Goal: Information Seeking & Learning: Understand process/instructions

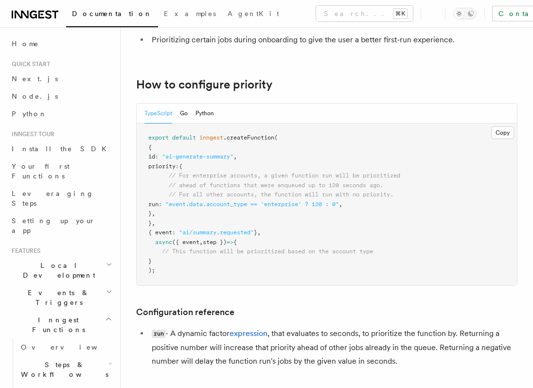
scroll to position [146, 0]
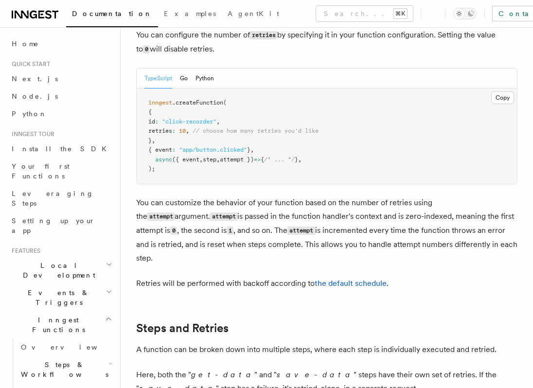
scroll to position [258, 0]
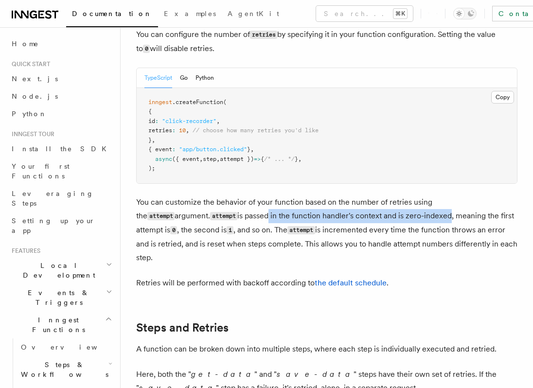
drag, startPoint x: 191, startPoint y: 201, endPoint x: 374, endPoint y: 206, distance: 183.1
click at [374, 206] on p "You can customize the behavior of your function based on the number of retries …" at bounding box center [327, 230] width 382 height 69
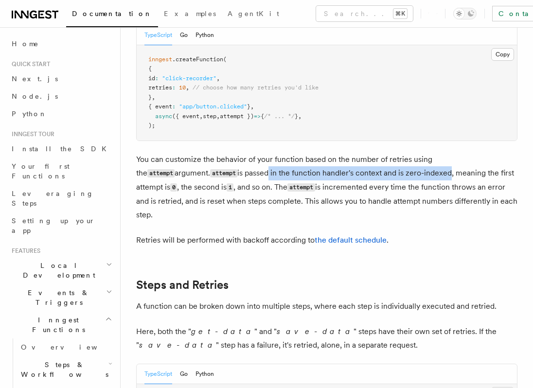
scroll to position [308, 0]
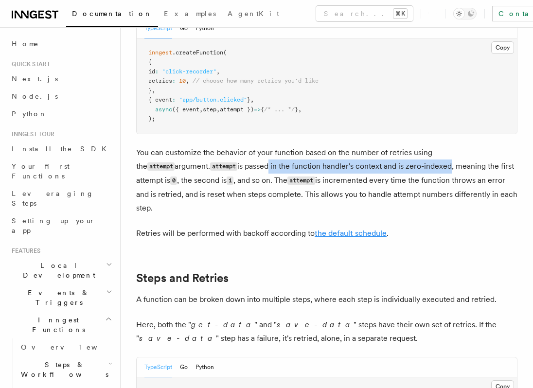
click at [365, 229] on link "the default schedule" at bounding box center [351, 233] width 72 height 9
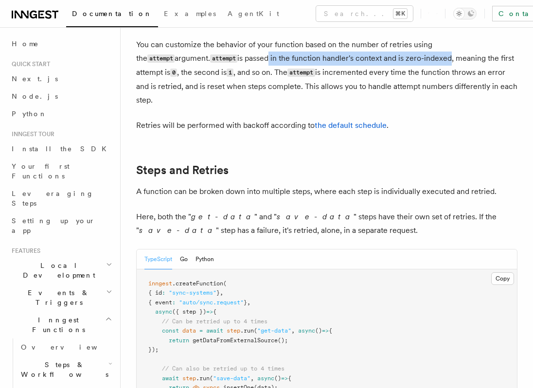
scroll to position [430, 0]
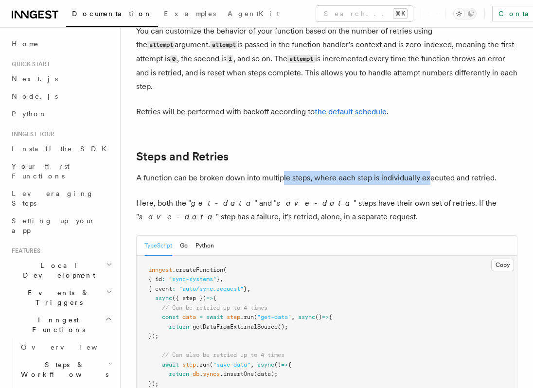
drag, startPoint x: 282, startPoint y: 152, endPoint x: 430, endPoint y: 150, distance: 147.5
click at [430, 171] on p "A function can be broken down into multiple steps, where each step is individua…" at bounding box center [327, 178] width 382 height 14
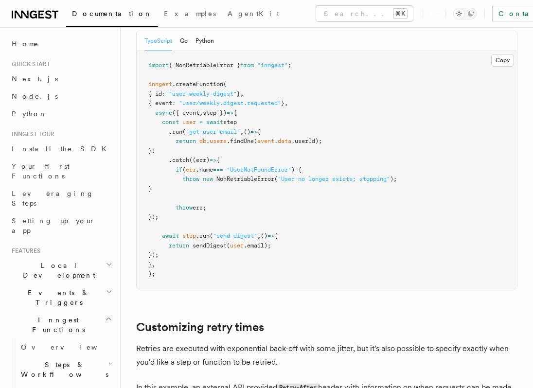
scroll to position [968, 0]
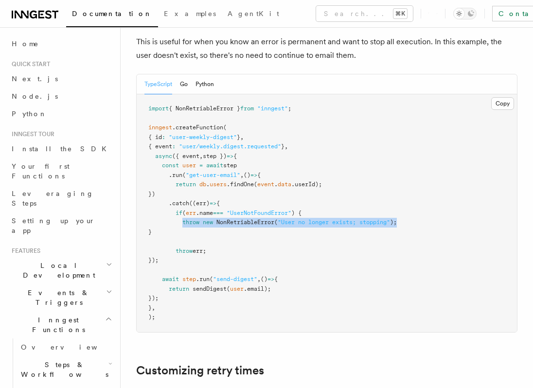
drag, startPoint x: 184, startPoint y: 198, endPoint x: 500, endPoint y: 198, distance: 316.9
click at [500, 198] on pre "import { NonRetriableError } from "inngest" ; inngest .createFunction ( { id : …" at bounding box center [327, 213] width 381 height 238
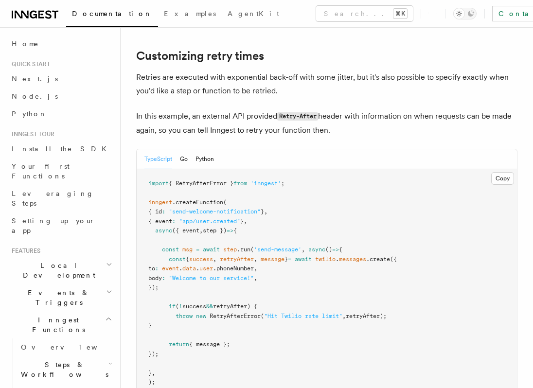
scroll to position [1282, 0]
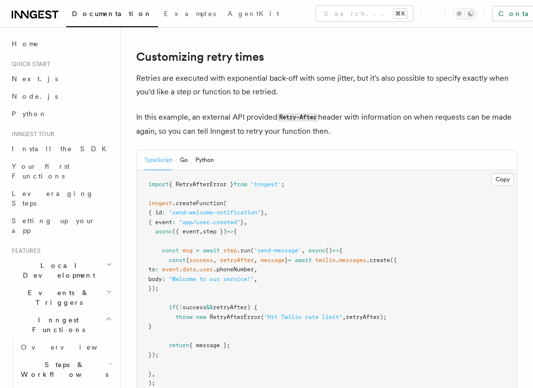
click at [249, 304] on span "retryAfter) {" at bounding box center [235, 307] width 44 height 7
click at [249, 314] on span "RetryAfterError" at bounding box center [235, 317] width 51 height 7
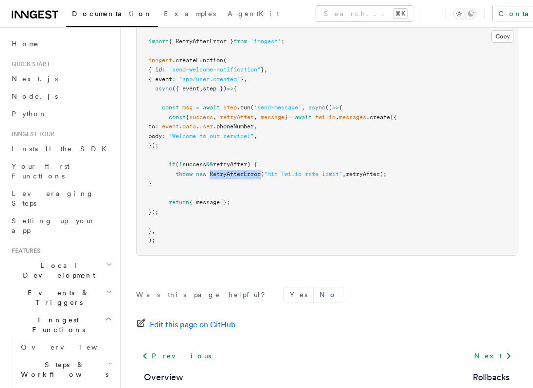
scroll to position [1425, 0]
click at [358, 170] on span "retryAfter);" at bounding box center [366, 173] width 41 height 7
copy span "retryAfter"
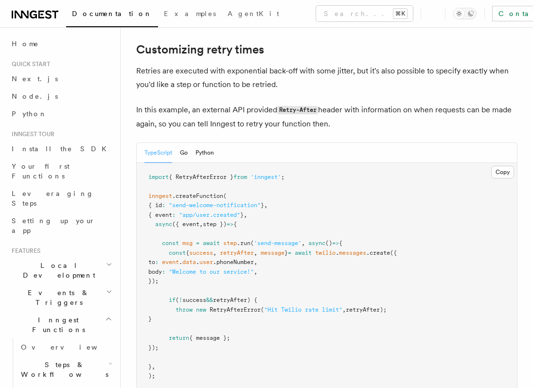
scroll to position [1231, 0]
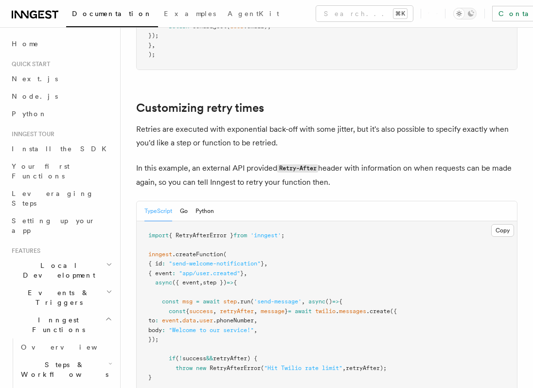
click at [375, 123] on p "Retries are executed with exponential back-off with some jitter, but it's also …" at bounding box center [327, 136] width 382 height 27
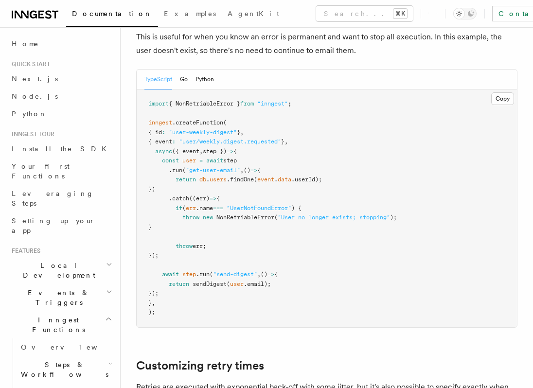
scroll to position [972, 0]
click at [355, 127] on pre "import { NonRetriableError } from "inngest" ; inngest .createFunction ( { id : …" at bounding box center [327, 209] width 381 height 238
